Goal: Find specific page/section: Find specific page/section

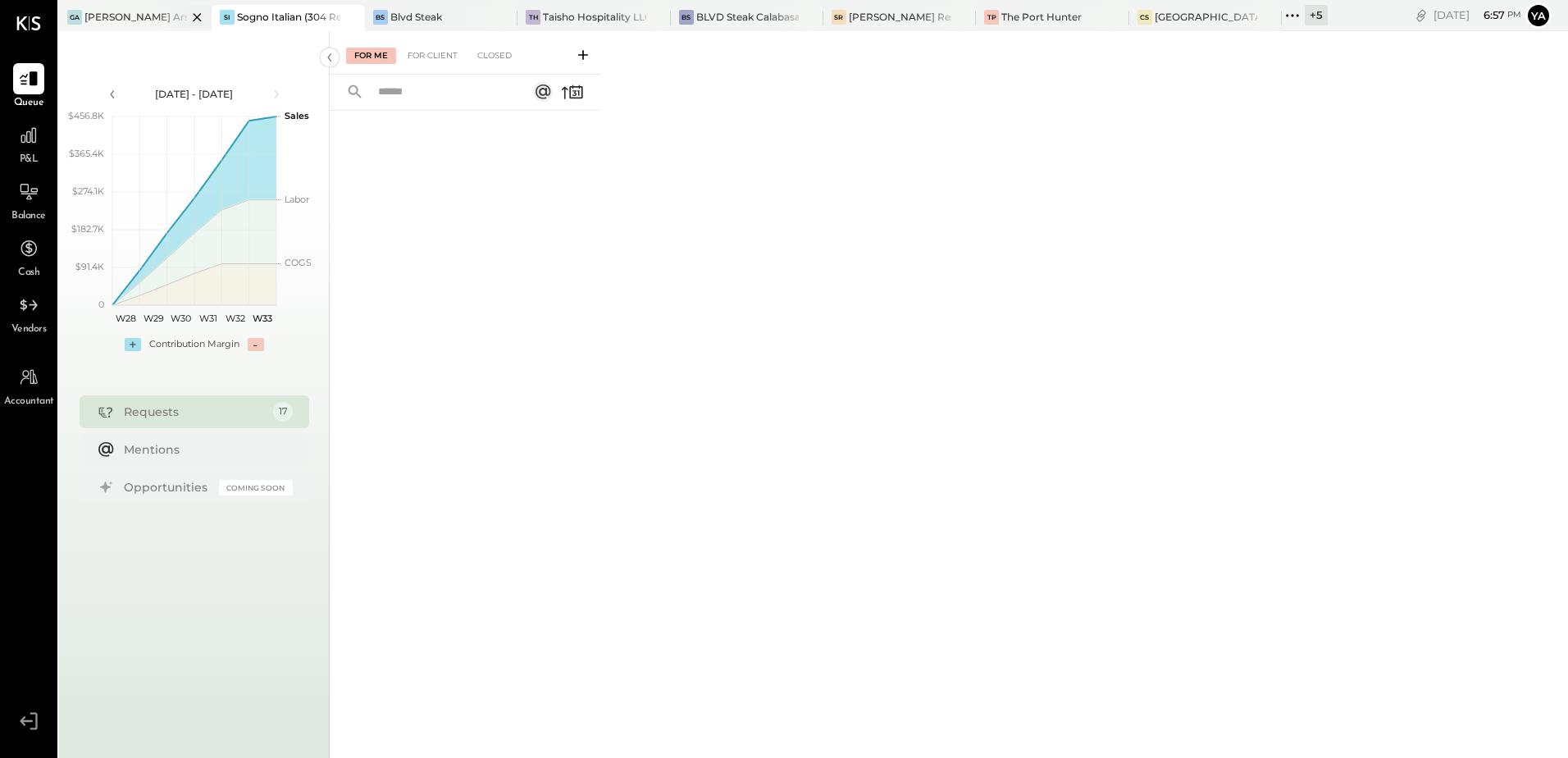
click at [138, 18] on div "[PERSON_NAME] Arso" at bounding box center [135, 17] width 103 height 14
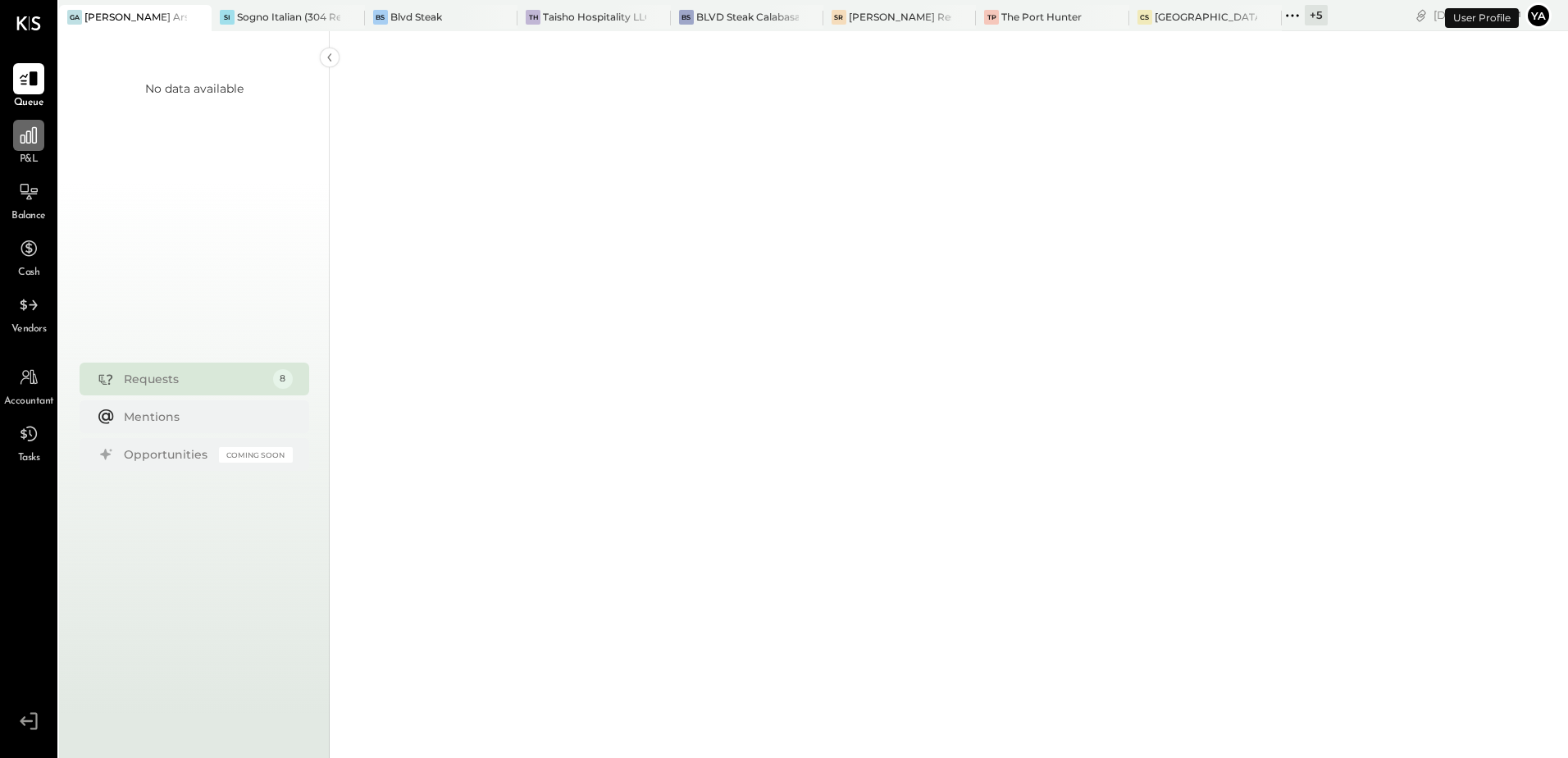
click at [27, 147] on div at bounding box center [28, 135] width 31 height 31
